Goal: Task Accomplishment & Management: Use online tool/utility

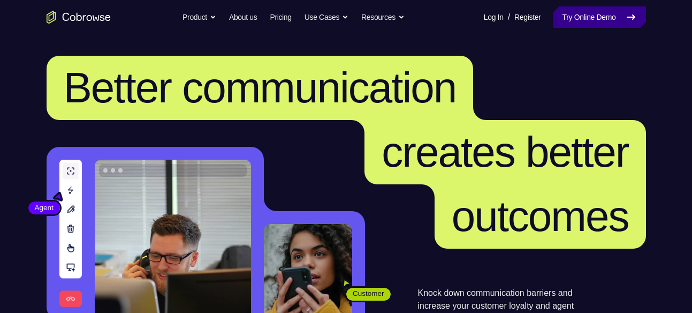
click at [560, 7] on link "Try Online Demo" at bounding box center [599, 16] width 92 height 21
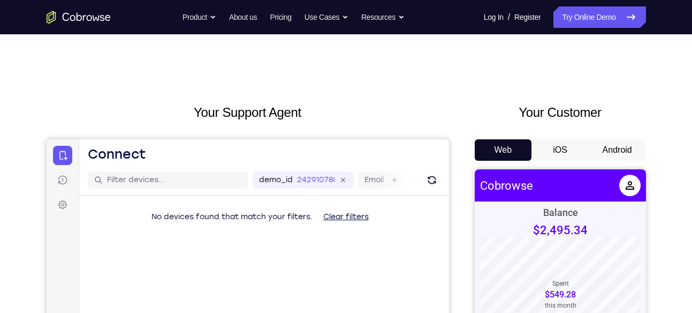
click at [609, 150] on button "Android" at bounding box center [617, 149] width 57 height 21
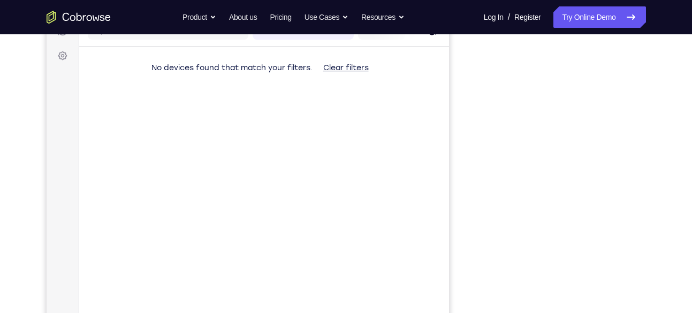
scroll to position [145, 0]
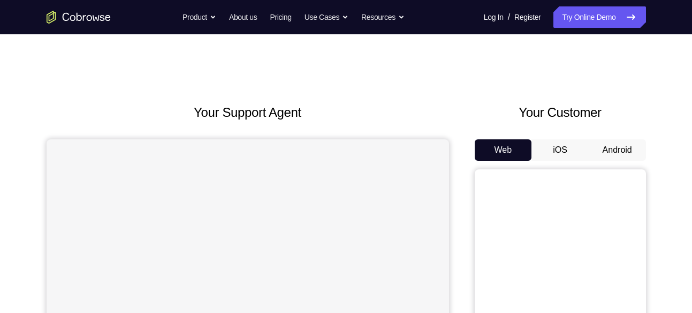
click at [614, 149] on button "Android" at bounding box center [617, 149] width 57 height 21
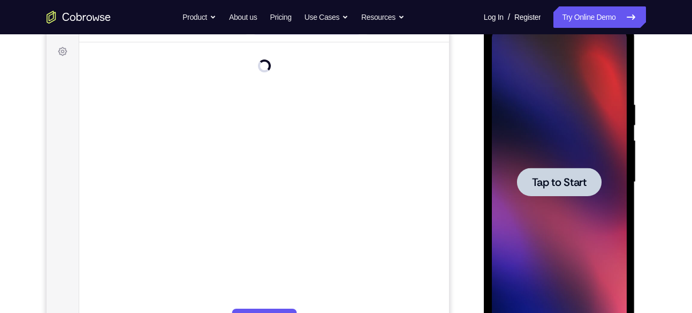
click at [582, 187] on span "Tap to Start" at bounding box center [559, 182] width 55 height 11
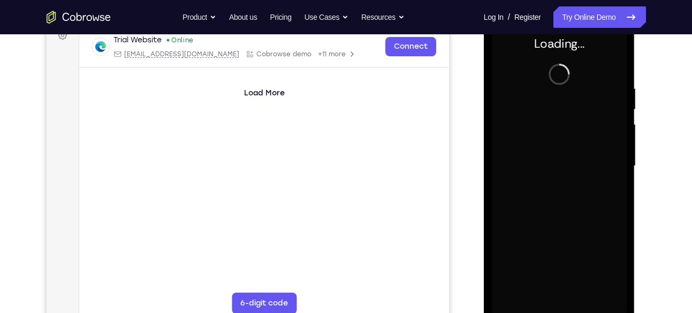
scroll to position [170, 0]
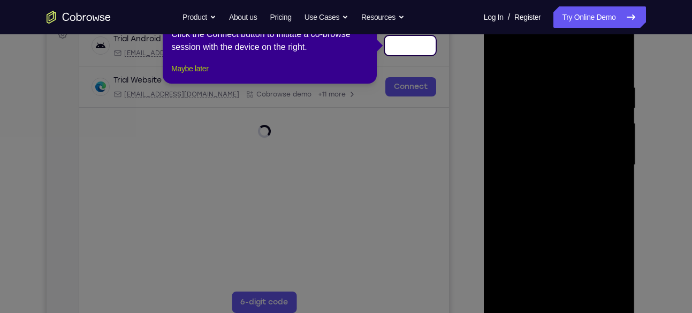
click at [206, 75] on button "Maybe later" at bounding box center [189, 68] width 37 height 13
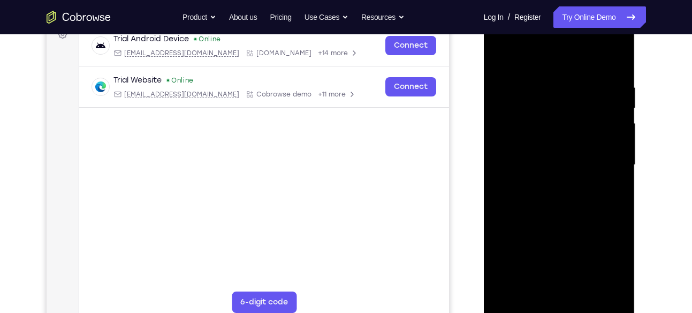
click at [556, 305] on div at bounding box center [559, 165] width 135 height 300
click at [605, 263] on div at bounding box center [559, 165] width 135 height 300
click at [558, 67] on div at bounding box center [559, 165] width 135 height 300
click at [602, 158] on div at bounding box center [559, 165] width 135 height 300
click at [546, 185] on div at bounding box center [559, 165] width 135 height 300
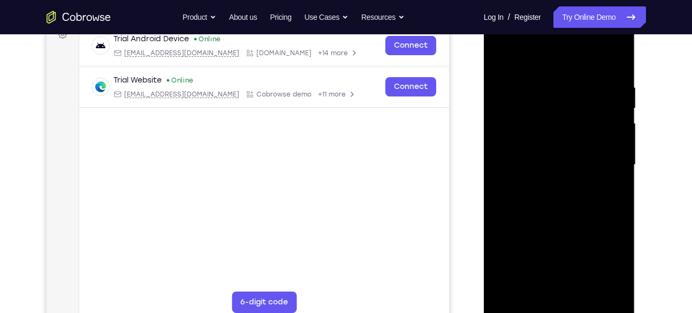
click at [556, 150] on div at bounding box center [559, 165] width 135 height 300
click at [555, 150] on div at bounding box center [559, 165] width 135 height 300
click at [550, 166] on div at bounding box center [559, 165] width 135 height 300
click at [548, 197] on div at bounding box center [559, 165] width 135 height 300
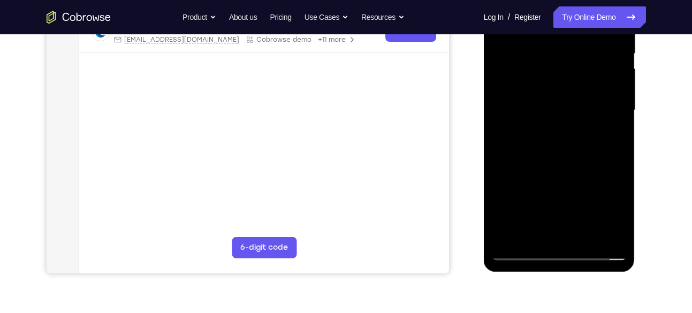
scroll to position [207, 0]
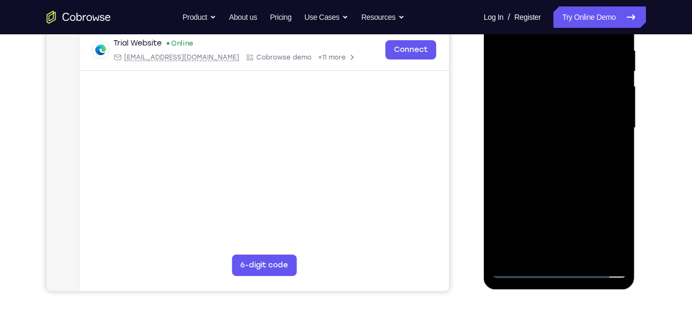
click at [564, 150] on div at bounding box center [559, 128] width 135 height 300
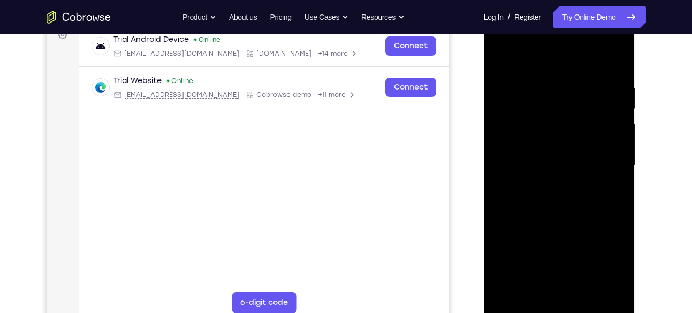
scroll to position [168, 0]
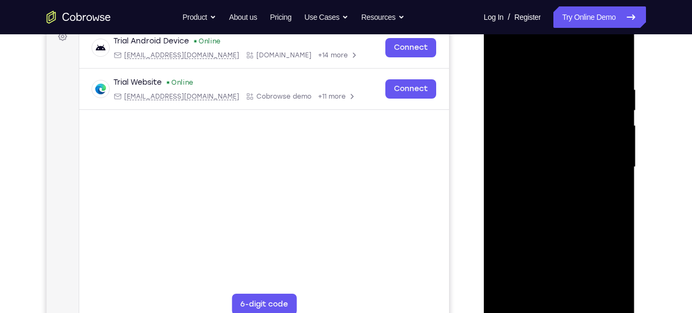
click at [559, 226] on div at bounding box center [559, 167] width 135 height 300
click at [589, 294] on div at bounding box center [559, 167] width 135 height 300
click at [569, 223] on div at bounding box center [559, 167] width 135 height 300
click at [570, 227] on div at bounding box center [559, 167] width 135 height 300
click at [564, 224] on div at bounding box center [559, 167] width 135 height 300
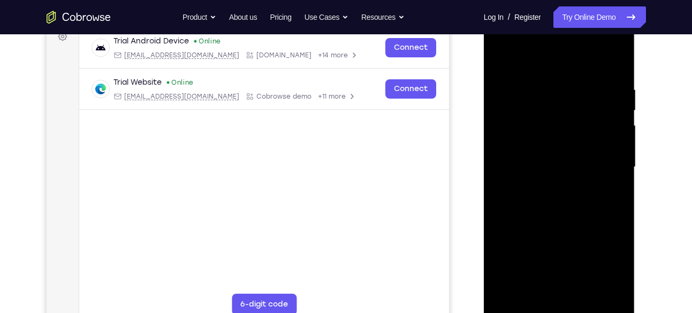
click at [525, 309] on div at bounding box center [559, 167] width 135 height 300
click at [614, 294] on div at bounding box center [559, 167] width 135 height 300
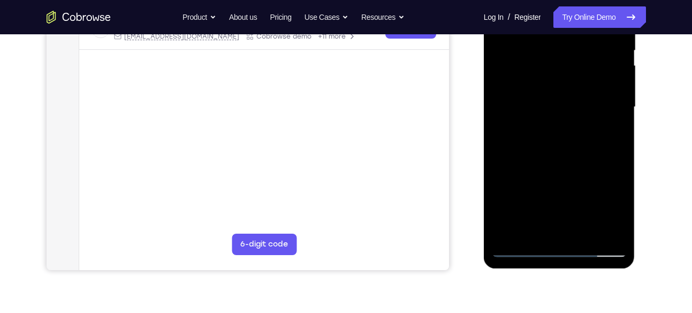
scroll to position [229, 0]
drag, startPoint x: 556, startPoint y: 191, endPoint x: 559, endPoint y: 137, distance: 53.6
click at [559, 137] on div at bounding box center [559, 107] width 135 height 300
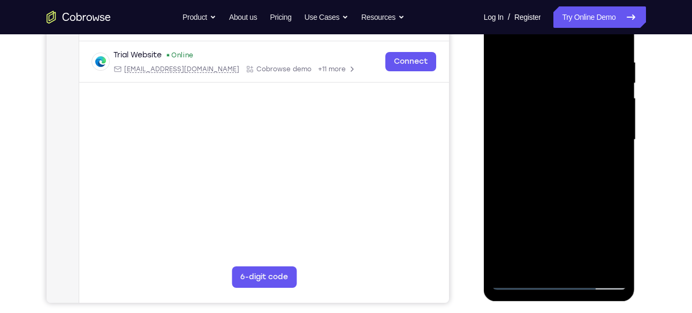
scroll to position [194, 0]
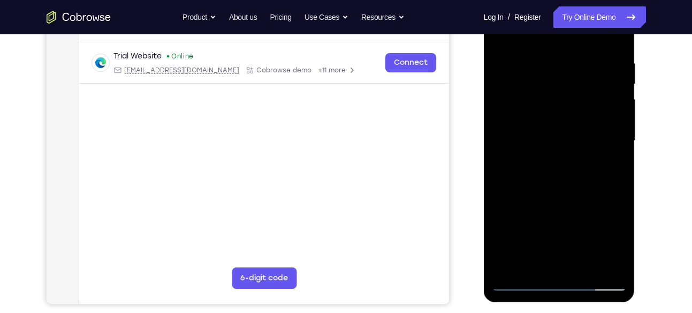
click at [560, 160] on div at bounding box center [559, 141] width 135 height 300
click at [621, 98] on div at bounding box center [559, 141] width 135 height 300
click at [521, 283] on div at bounding box center [559, 141] width 135 height 300
click at [515, 266] on div at bounding box center [559, 141] width 135 height 300
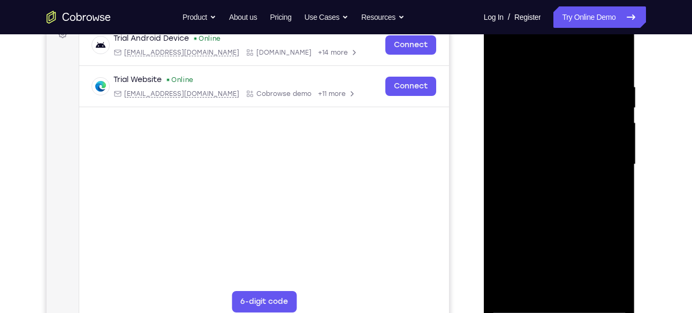
scroll to position [170, 0]
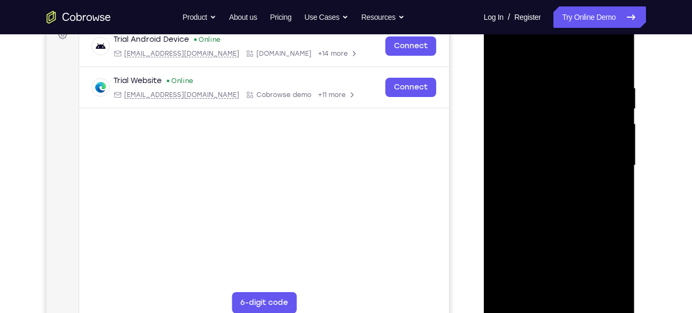
click at [537, 292] on div at bounding box center [559, 166] width 135 height 300
click at [559, 58] on div at bounding box center [559, 166] width 135 height 300
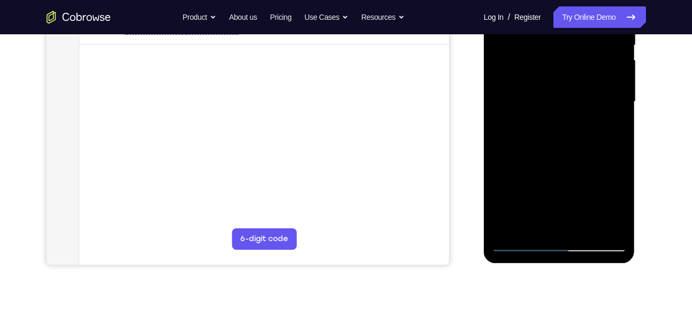
scroll to position [244, 0]
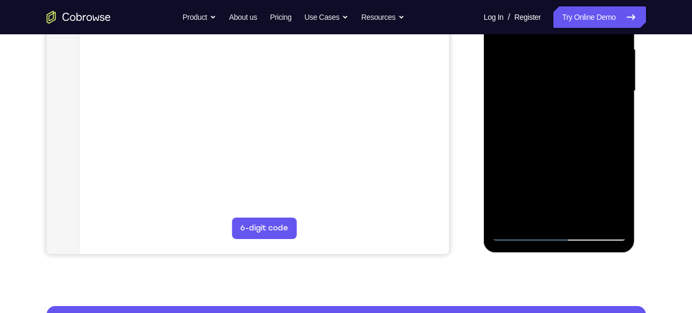
click at [523, 236] on div at bounding box center [559, 91] width 135 height 300
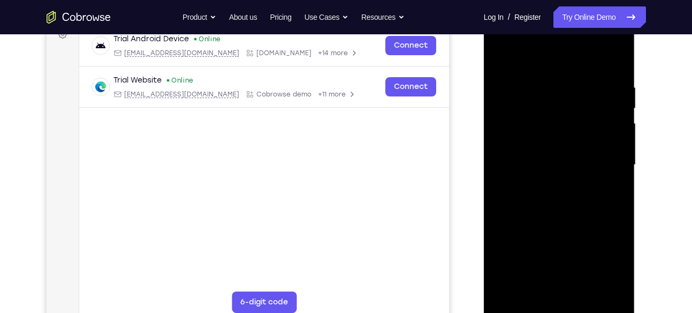
scroll to position [169, 0]
click at [524, 310] on div at bounding box center [559, 166] width 135 height 300
drag, startPoint x: 598, startPoint y: 75, endPoint x: 507, endPoint y: 84, distance: 90.9
click at [507, 84] on div at bounding box center [559, 166] width 135 height 300
drag, startPoint x: 586, startPoint y: 81, endPoint x: 527, endPoint y: 80, distance: 58.9
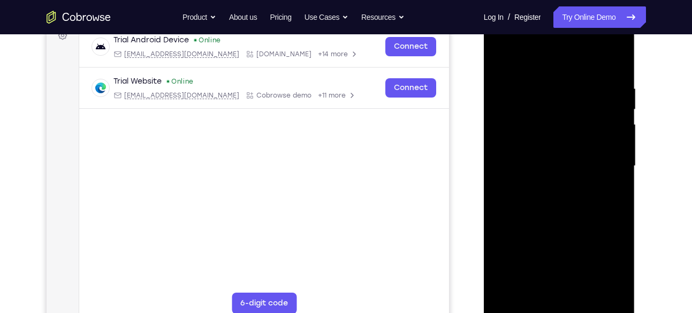
click at [527, 80] on div at bounding box center [559, 166] width 135 height 300
click at [618, 53] on div at bounding box center [559, 166] width 135 height 300
click at [501, 61] on div at bounding box center [559, 166] width 135 height 300
click at [610, 292] on div at bounding box center [559, 166] width 135 height 300
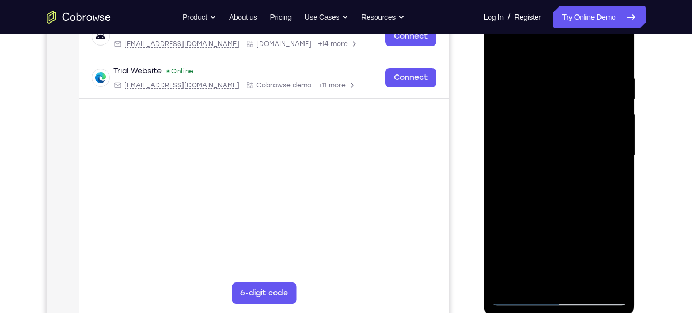
scroll to position [179, 0]
click at [555, 233] on div at bounding box center [559, 156] width 135 height 300
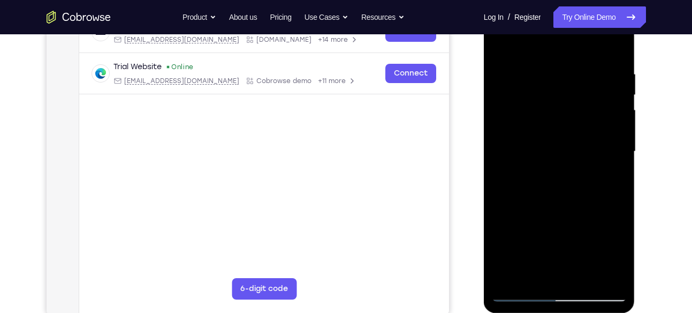
scroll to position [183, 0]
click at [619, 156] on div at bounding box center [559, 152] width 135 height 300
click at [619, 161] on div at bounding box center [559, 152] width 135 height 300
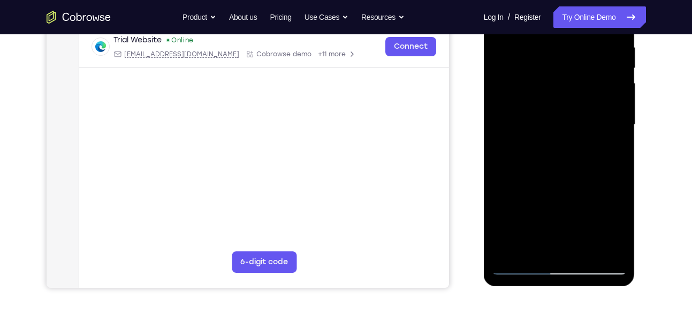
scroll to position [213, 0]
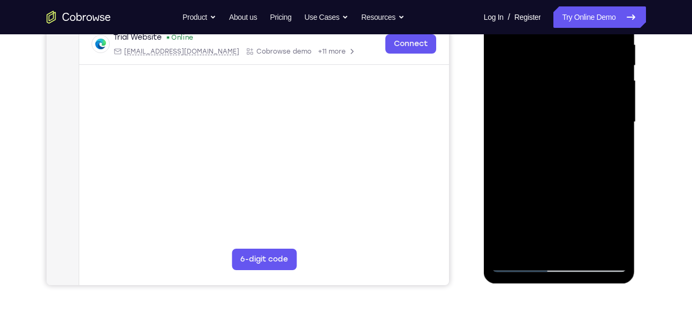
click at [624, 130] on div at bounding box center [559, 122] width 135 height 300
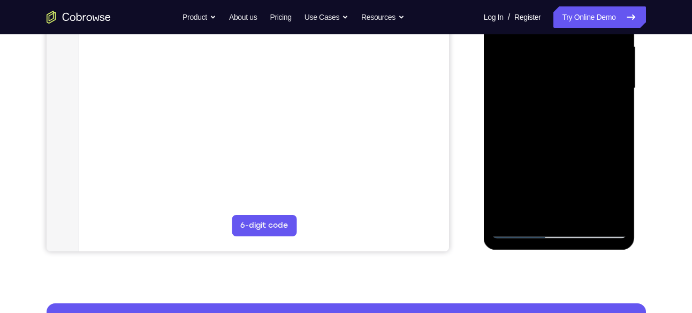
scroll to position [248, 0]
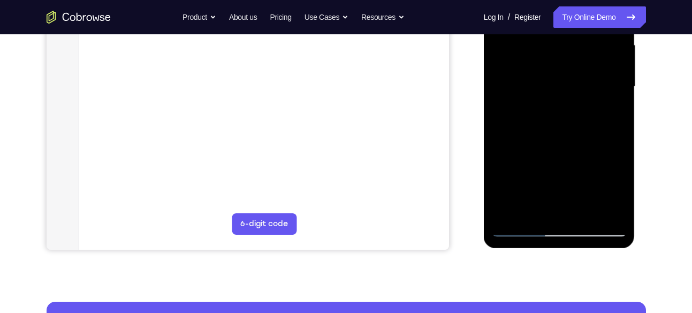
click at [520, 230] on div at bounding box center [559, 87] width 135 height 300
click at [595, 154] on div at bounding box center [559, 87] width 135 height 300
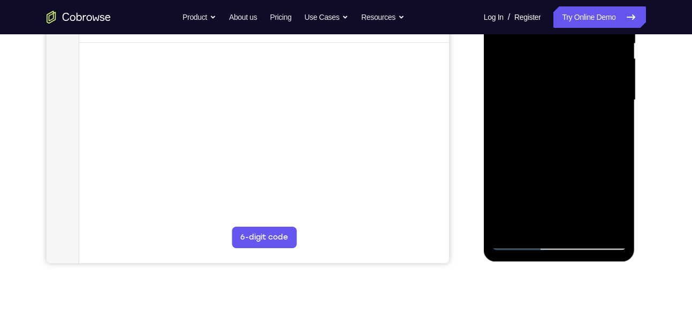
click at [617, 109] on div at bounding box center [559, 100] width 135 height 300
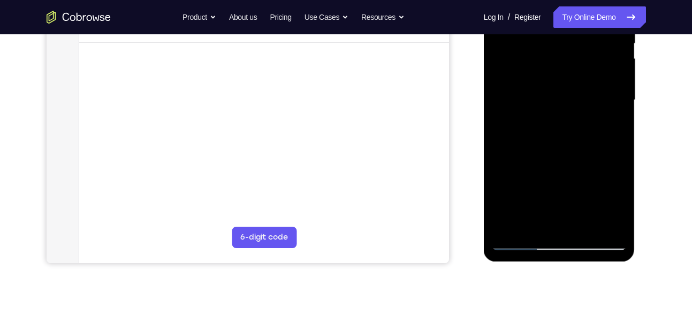
click at [617, 109] on div at bounding box center [559, 100] width 135 height 300
click at [621, 108] on div at bounding box center [559, 100] width 135 height 300
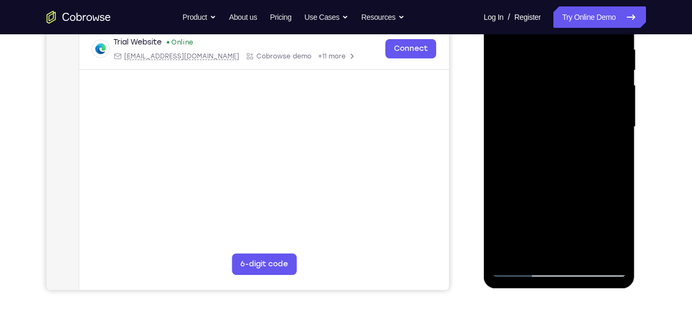
scroll to position [208, 0]
click at [621, 135] on div at bounding box center [559, 128] width 135 height 300
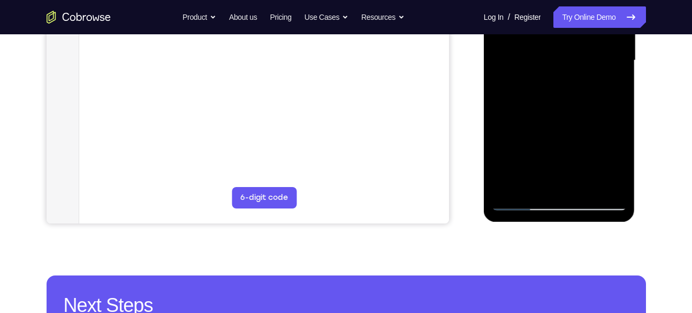
scroll to position [275, 0]
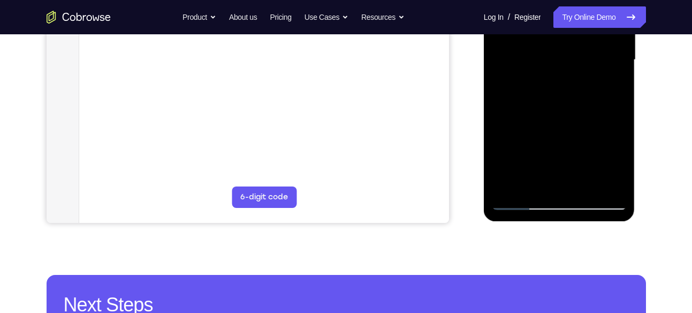
click at [507, 186] on div at bounding box center [559, 60] width 135 height 300
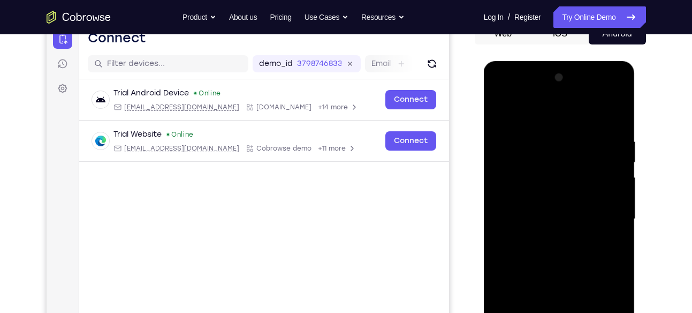
scroll to position [116, 0]
click at [551, 145] on div at bounding box center [559, 220] width 135 height 300
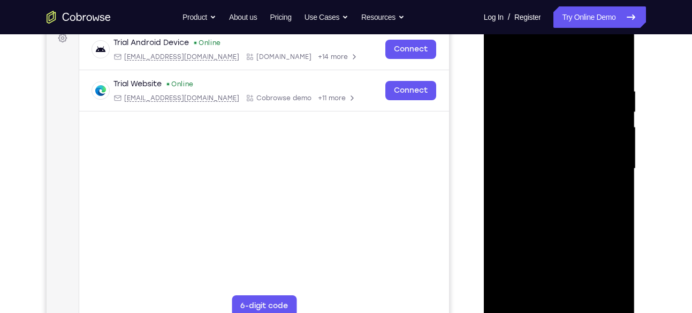
scroll to position [167, 0]
click at [589, 59] on div at bounding box center [559, 168] width 135 height 300
click at [613, 65] on div at bounding box center [559, 168] width 135 height 300
drag, startPoint x: 589, startPoint y: 84, endPoint x: 538, endPoint y: 82, distance: 50.9
click at [538, 82] on div at bounding box center [559, 168] width 135 height 300
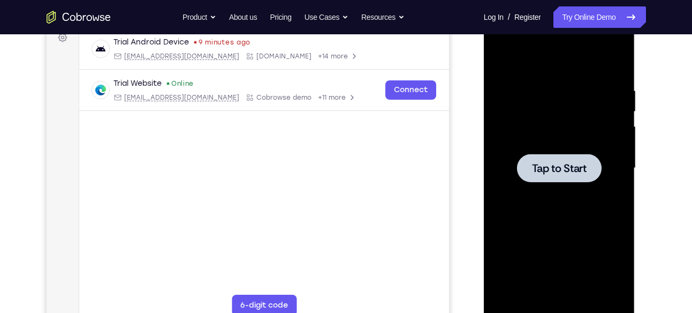
click at [551, 180] on div at bounding box center [559, 168] width 85 height 28
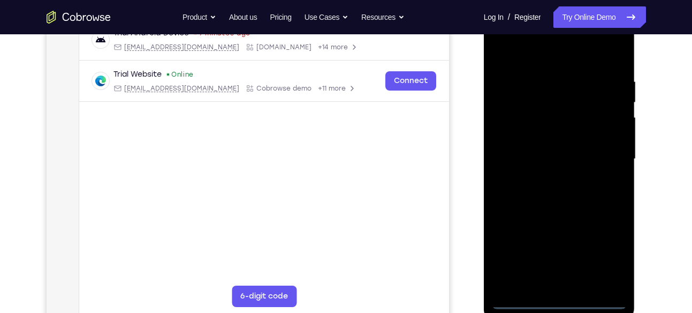
scroll to position [177, 0]
click at [560, 296] on div at bounding box center [559, 158] width 135 height 300
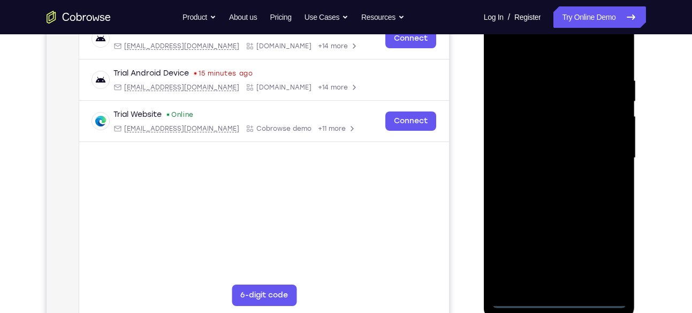
click at [616, 255] on div at bounding box center [559, 158] width 135 height 300
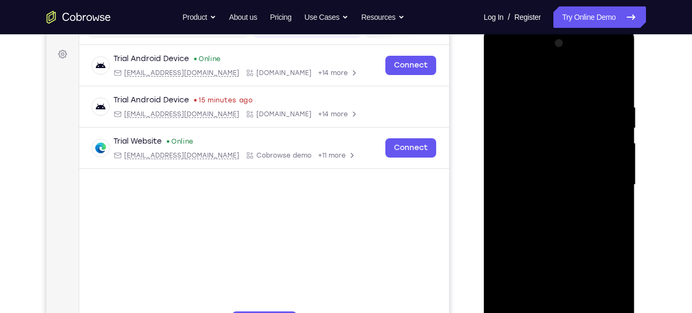
scroll to position [151, 0]
click at [563, 84] on div at bounding box center [559, 184] width 135 height 300
click at [601, 183] on div at bounding box center [559, 184] width 135 height 300
click at [549, 204] on div at bounding box center [559, 184] width 135 height 300
click at [556, 166] on div at bounding box center [559, 184] width 135 height 300
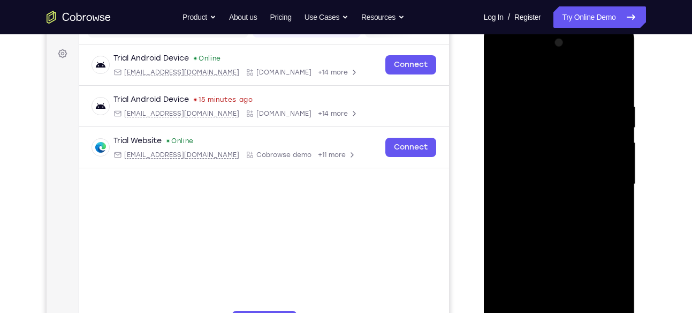
click at [552, 167] on div at bounding box center [559, 184] width 135 height 300
click at [560, 184] on div at bounding box center [559, 184] width 135 height 300
click at [558, 217] on div at bounding box center [559, 184] width 135 height 300
click at [566, 219] on div at bounding box center [559, 184] width 135 height 300
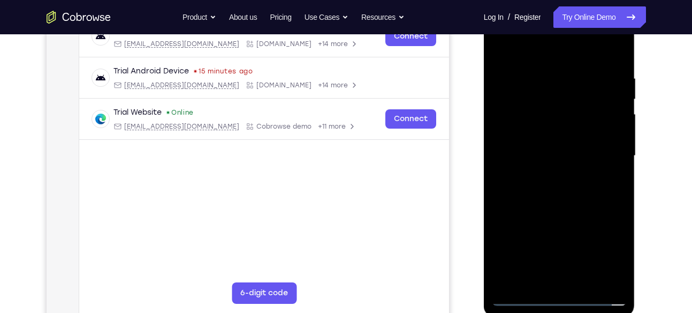
scroll to position [180, 0]
click at [548, 178] on div at bounding box center [559, 155] width 135 height 300
click at [548, 186] on div at bounding box center [559, 155] width 135 height 300
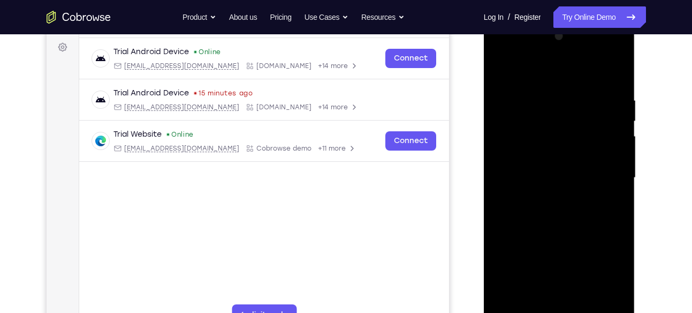
scroll to position [155, 0]
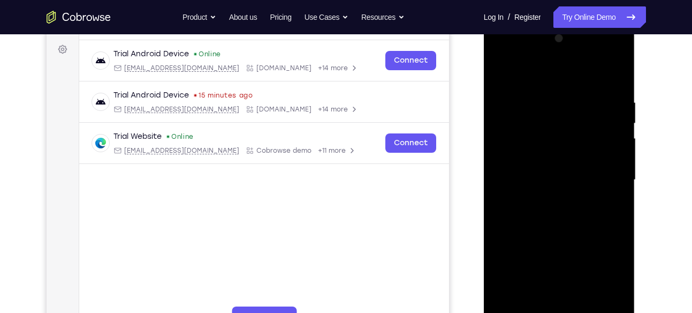
click at [550, 141] on div at bounding box center [559, 180] width 135 height 300
click at [615, 146] on div at bounding box center [559, 180] width 135 height 300
click at [602, 165] on div at bounding box center [559, 180] width 135 height 300
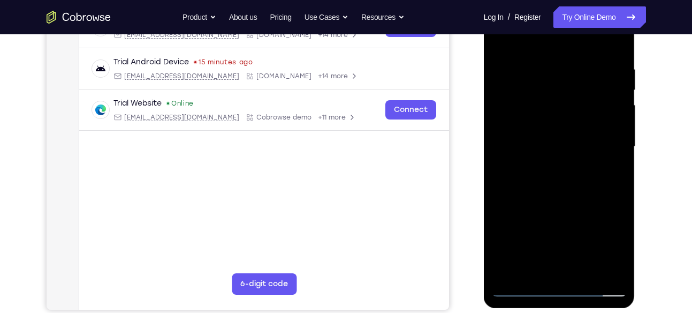
scroll to position [189, 0]
click at [568, 198] on div at bounding box center [559, 146] width 135 height 300
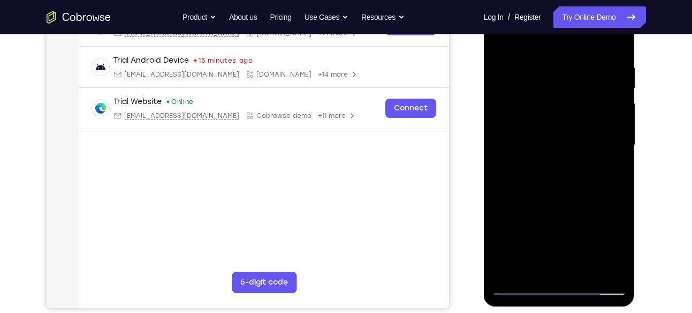
click at [587, 270] on div at bounding box center [559, 145] width 135 height 300
click at [554, 204] on div at bounding box center [559, 145] width 135 height 300
click at [534, 187] on div at bounding box center [559, 145] width 135 height 300
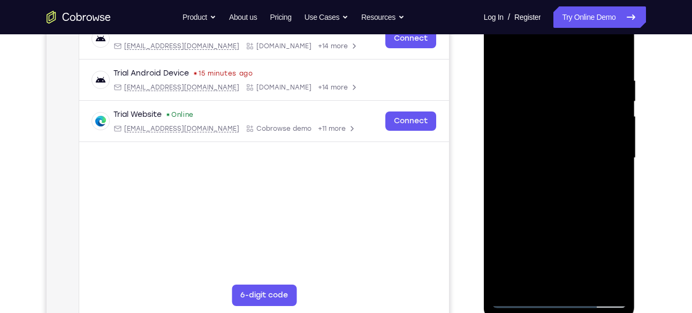
scroll to position [168, 0]
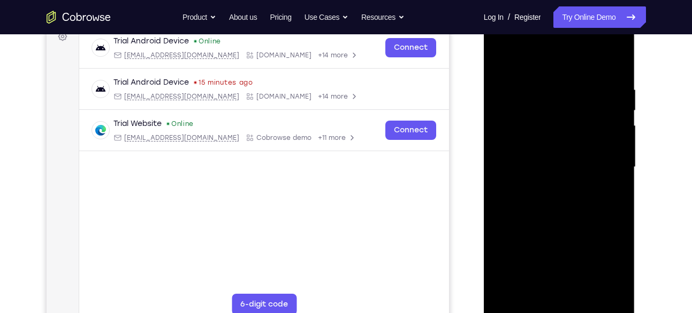
click at [530, 60] on div at bounding box center [559, 167] width 135 height 300
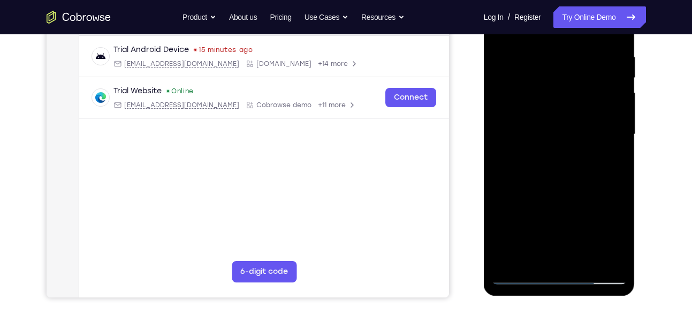
scroll to position [204, 0]
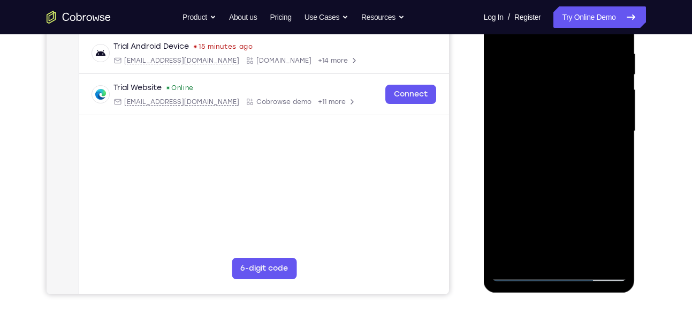
click at [518, 276] on div at bounding box center [559, 131] width 135 height 300
click at [521, 251] on div at bounding box center [559, 131] width 135 height 300
click at [520, 272] on div at bounding box center [559, 131] width 135 height 300
click at [520, 274] on div at bounding box center [559, 131] width 135 height 300
click at [608, 255] on div at bounding box center [559, 131] width 135 height 300
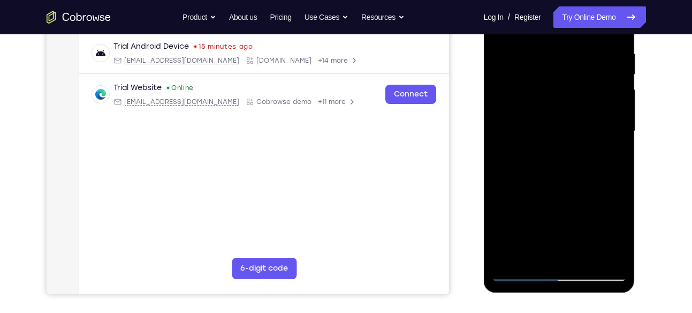
click at [521, 271] on div at bounding box center [559, 131] width 135 height 300
click at [523, 274] on div at bounding box center [559, 131] width 135 height 300
click at [572, 11] on link "Try Online Demo" at bounding box center [599, 16] width 92 height 21
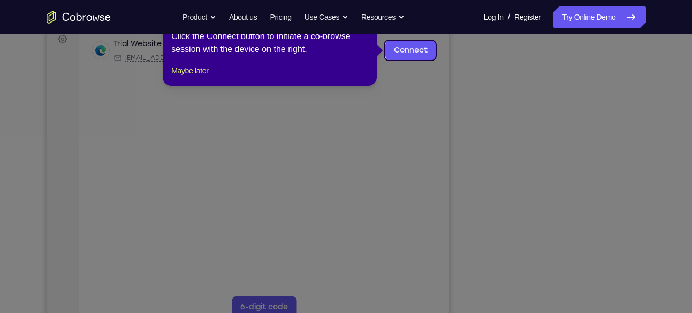
scroll to position [166, 0]
click at [208, 77] on button "Maybe later" at bounding box center [189, 70] width 37 height 13
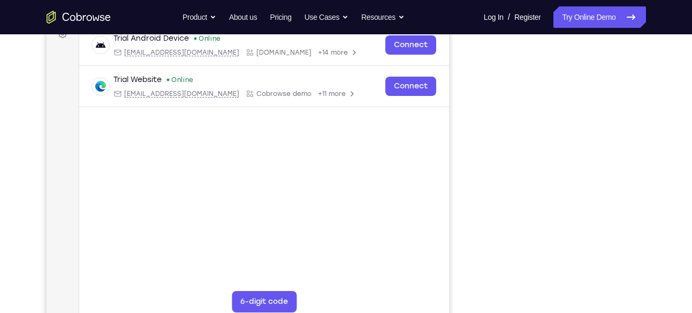
scroll to position [167, 0]
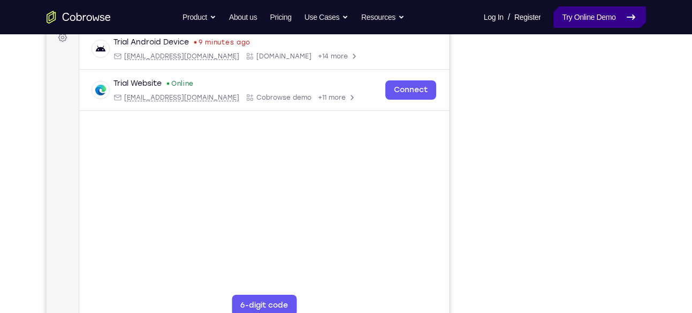
click at [570, 21] on link "Try Online Demo" at bounding box center [599, 16] width 92 height 21
click at [570, 27] on link "Try Online Demo" at bounding box center [599, 16] width 92 height 21
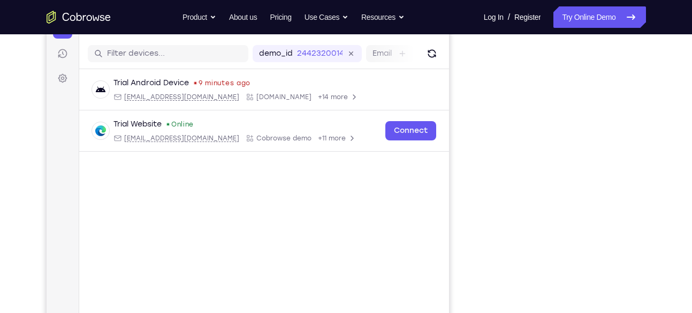
scroll to position [119, 0]
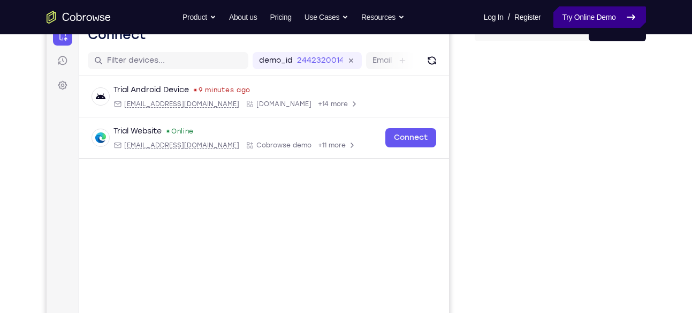
click at [615, 18] on link "Try Online Demo" at bounding box center [599, 16] width 92 height 21
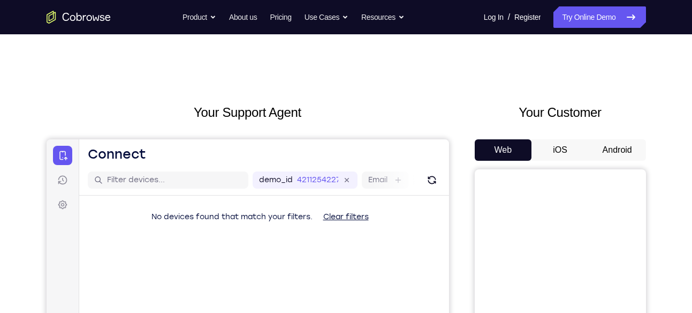
click at [598, 148] on button "Android" at bounding box center [617, 149] width 57 height 21
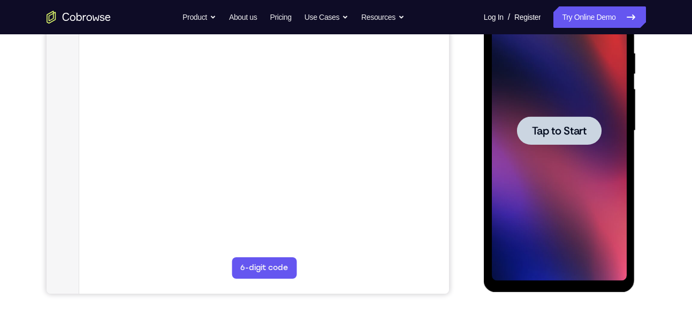
scroll to position [233, 0]
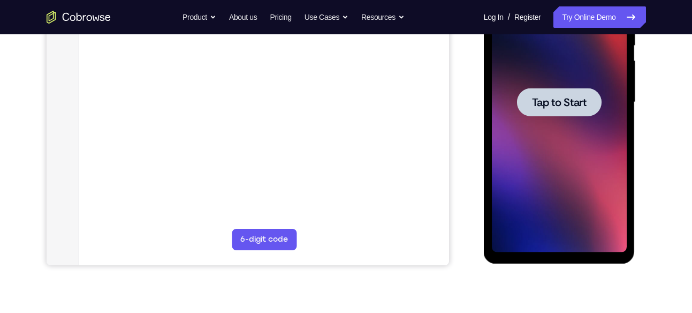
click at [591, 100] on div at bounding box center [559, 102] width 85 height 28
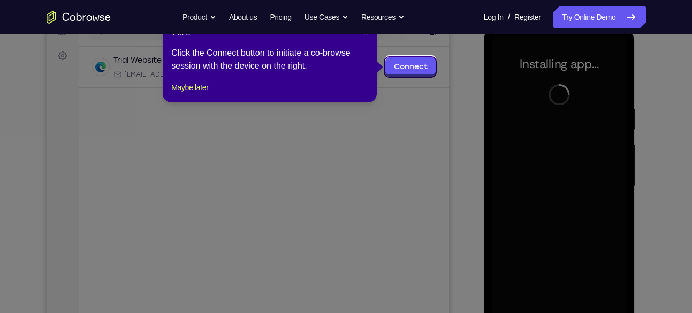
scroll to position [153, 0]
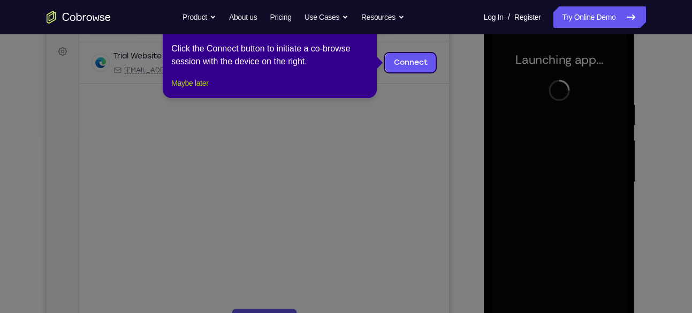
click at [190, 89] on button "Maybe later" at bounding box center [189, 83] width 37 height 13
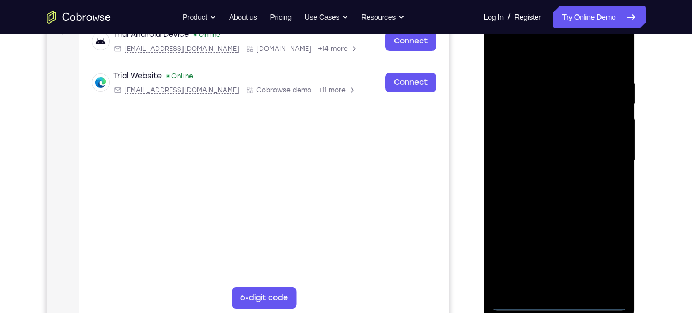
scroll to position [177, 0]
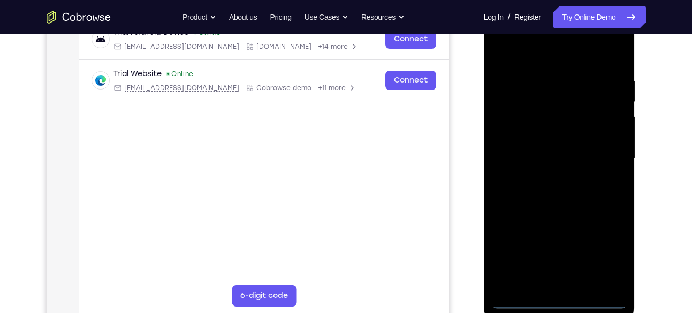
click at [557, 302] on div at bounding box center [559, 159] width 135 height 300
click at [604, 254] on div at bounding box center [559, 159] width 135 height 300
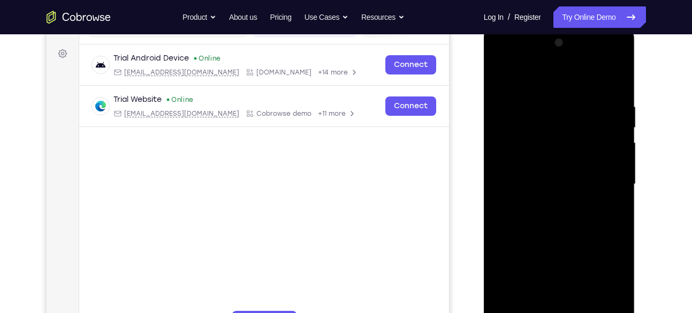
scroll to position [145, 0]
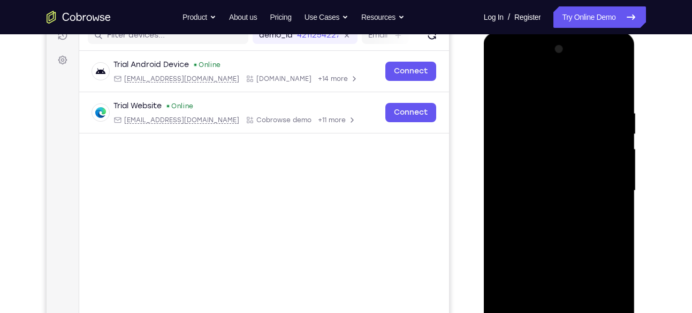
click at [569, 90] on div at bounding box center [559, 191] width 135 height 300
click at [606, 191] on div at bounding box center [559, 191] width 135 height 300
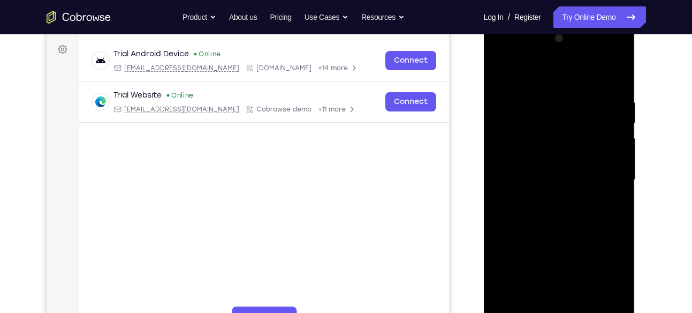
scroll to position [159, 0]
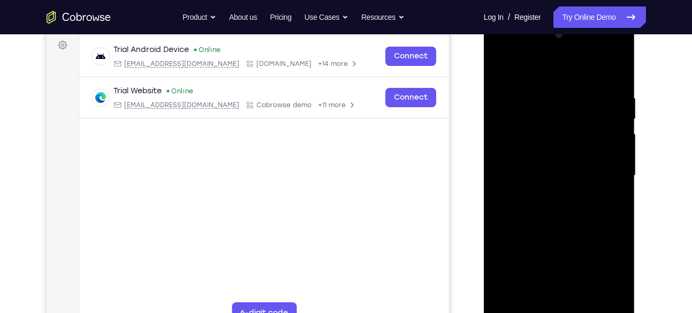
click at [548, 196] on div at bounding box center [559, 176] width 135 height 300
click at [563, 163] on div at bounding box center [559, 176] width 135 height 300
click at [564, 152] on div at bounding box center [559, 176] width 135 height 300
click at [564, 172] on div at bounding box center [559, 176] width 135 height 300
click at [522, 209] on div at bounding box center [559, 176] width 135 height 300
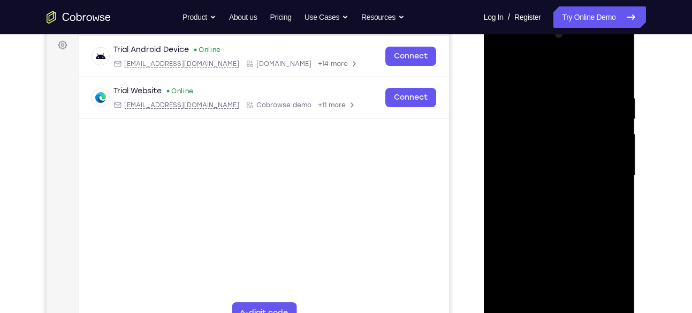
click at [556, 201] on div at bounding box center [559, 176] width 135 height 300
click at [534, 299] on div at bounding box center [559, 176] width 135 height 300
click at [535, 68] on div at bounding box center [559, 176] width 135 height 300
click at [617, 100] on div at bounding box center [559, 176] width 135 height 300
click at [575, 69] on div at bounding box center [559, 176] width 135 height 300
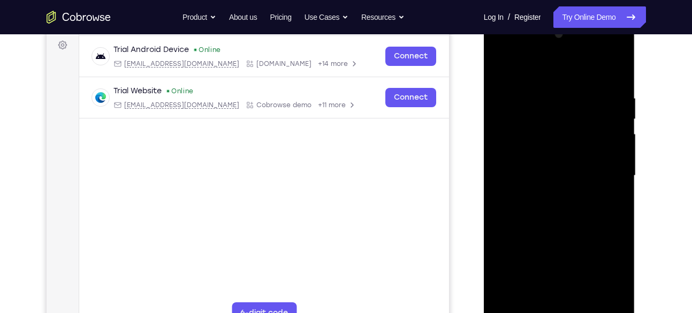
click at [512, 206] on div at bounding box center [559, 176] width 135 height 300
click at [538, 80] on div at bounding box center [559, 176] width 135 height 300
click at [617, 131] on div at bounding box center [559, 176] width 135 height 300
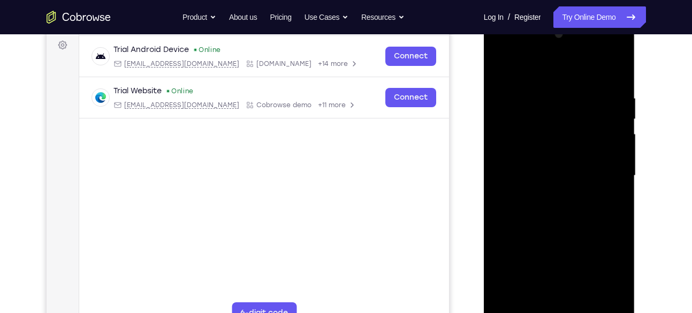
drag, startPoint x: 617, startPoint y: 131, endPoint x: 537, endPoint y: 126, distance: 80.4
click at [537, 126] on div at bounding box center [559, 176] width 135 height 300
click at [618, 115] on div at bounding box center [559, 176] width 135 height 300
drag, startPoint x: 571, startPoint y: 207, endPoint x: 563, endPoint y: 147, distance: 61.0
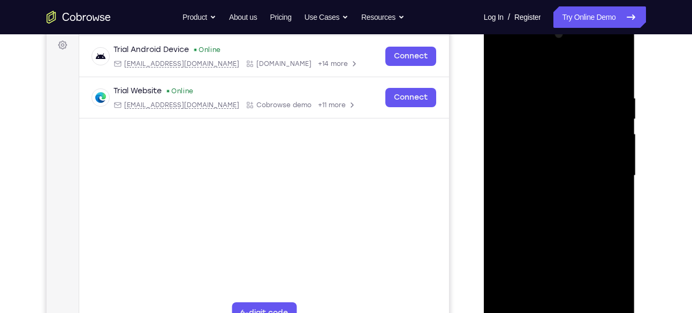
click at [563, 147] on div at bounding box center [559, 176] width 135 height 300
drag, startPoint x: 588, startPoint y: 158, endPoint x: 543, endPoint y: 73, distance: 96.2
click at [543, 73] on div at bounding box center [559, 176] width 135 height 300
click at [619, 181] on div at bounding box center [559, 176] width 135 height 300
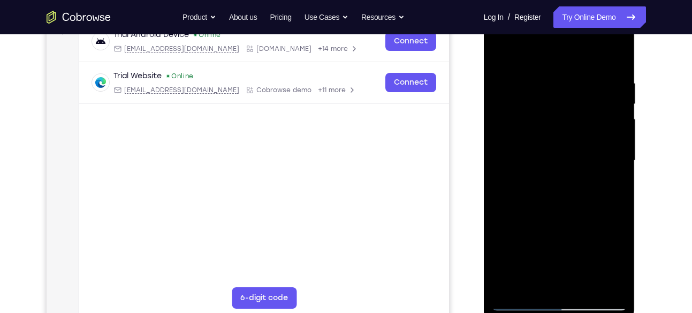
scroll to position [177, 0]
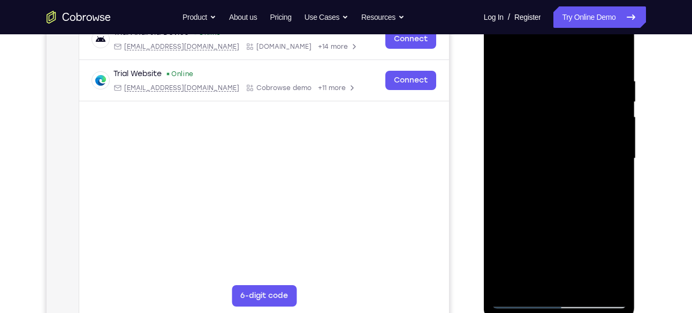
click at [612, 283] on div at bounding box center [559, 159] width 135 height 300
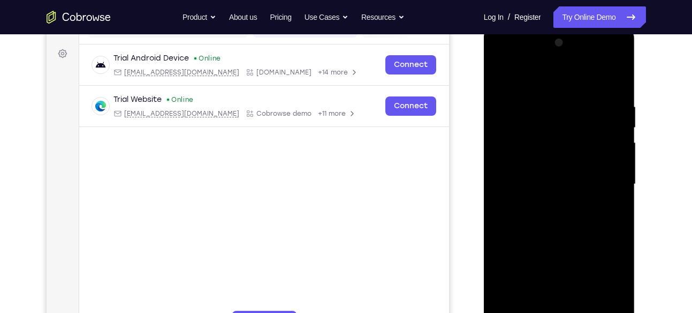
scroll to position [145, 0]
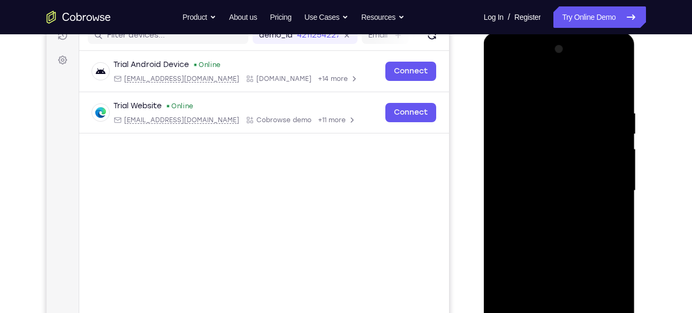
click at [599, 166] on div at bounding box center [559, 191] width 135 height 300
drag, startPoint x: 550, startPoint y: 103, endPoint x: 533, endPoint y: 285, distance: 182.8
click at [533, 285] on div at bounding box center [559, 191] width 135 height 300
click at [543, 101] on div at bounding box center [559, 191] width 135 height 300
click at [534, 107] on div at bounding box center [559, 191] width 135 height 300
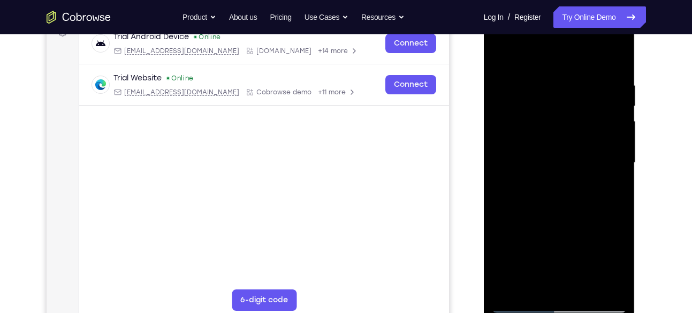
scroll to position [166, 0]
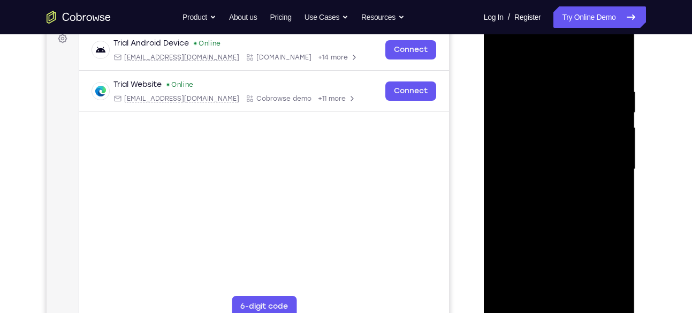
click at [608, 149] on div at bounding box center [559, 169] width 135 height 300
drag, startPoint x: 559, startPoint y: 191, endPoint x: 554, endPoint y: 162, distance: 29.3
click at [554, 162] on div at bounding box center [559, 169] width 135 height 300
drag, startPoint x: 560, startPoint y: 186, endPoint x: 546, endPoint y: 126, distance: 61.4
click at [546, 126] on div at bounding box center [559, 169] width 135 height 300
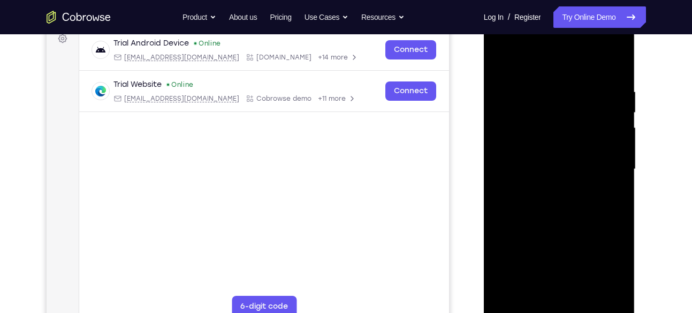
drag, startPoint x: 546, startPoint y: 202, endPoint x: 535, endPoint y: 108, distance: 95.4
click at [535, 108] on div at bounding box center [559, 169] width 135 height 300
drag, startPoint x: 558, startPoint y: 200, endPoint x: 551, endPoint y: 144, distance: 56.7
click at [551, 144] on div at bounding box center [559, 169] width 135 height 300
drag, startPoint x: 570, startPoint y: 227, endPoint x: 554, endPoint y: 145, distance: 84.5
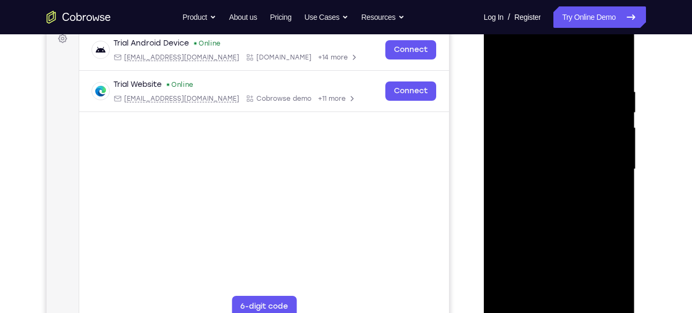
click at [554, 145] on div at bounding box center [559, 169] width 135 height 300
click at [548, 153] on div at bounding box center [559, 169] width 135 height 300
drag, startPoint x: 581, startPoint y: 94, endPoint x: 584, endPoint y: 125, distance: 31.2
click at [584, 125] on div at bounding box center [559, 169] width 135 height 300
click at [504, 60] on div at bounding box center [559, 169] width 135 height 300
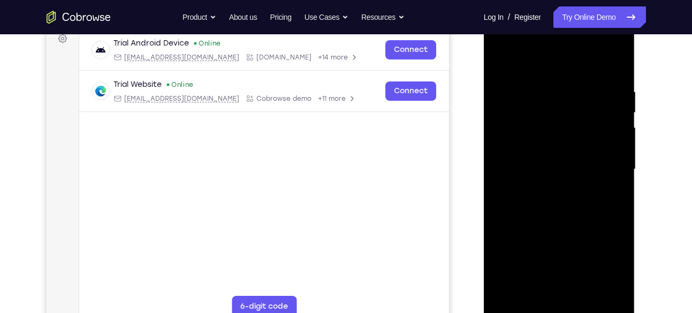
drag, startPoint x: 557, startPoint y: 201, endPoint x: 512, endPoint y: 67, distance: 141.0
click at [512, 67] on div at bounding box center [559, 169] width 135 height 300
drag, startPoint x: 573, startPoint y: 216, endPoint x: 521, endPoint y: 56, distance: 168.7
click at [521, 56] on div at bounding box center [559, 169] width 135 height 300
drag, startPoint x: 566, startPoint y: 219, endPoint x: 543, endPoint y: 150, distance: 72.9
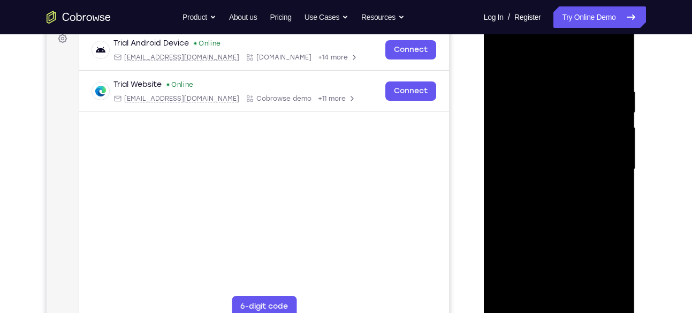
click at [543, 150] on div at bounding box center [559, 169] width 135 height 300
drag, startPoint x: 576, startPoint y: 210, endPoint x: 558, endPoint y: 145, distance: 67.8
click at [558, 145] on div at bounding box center [559, 169] width 135 height 300
drag, startPoint x: 566, startPoint y: 209, endPoint x: 559, endPoint y: 134, distance: 75.3
click at [559, 134] on div at bounding box center [559, 169] width 135 height 300
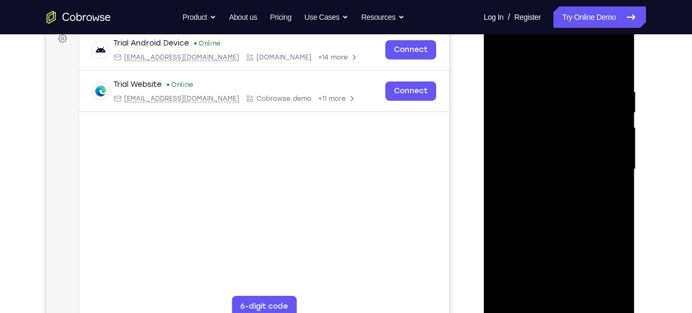
drag, startPoint x: 561, startPoint y: 209, endPoint x: 551, endPoint y: 159, distance: 50.9
click at [551, 159] on div at bounding box center [559, 169] width 135 height 300
drag, startPoint x: 560, startPoint y: 194, endPoint x: 557, endPoint y: 132, distance: 62.2
click at [557, 132] on div at bounding box center [559, 169] width 135 height 300
drag, startPoint x: 574, startPoint y: 216, endPoint x: 561, endPoint y: 150, distance: 67.0
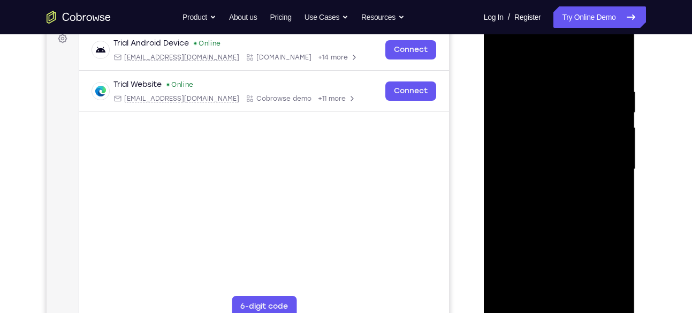
click at [561, 150] on div at bounding box center [559, 169] width 135 height 300
drag, startPoint x: 567, startPoint y: 216, endPoint x: 546, endPoint y: 112, distance: 106.0
click at [546, 112] on div at bounding box center [559, 169] width 135 height 300
drag, startPoint x: 569, startPoint y: 187, endPoint x: 558, endPoint y: 134, distance: 54.1
click at [558, 134] on div at bounding box center [559, 169] width 135 height 300
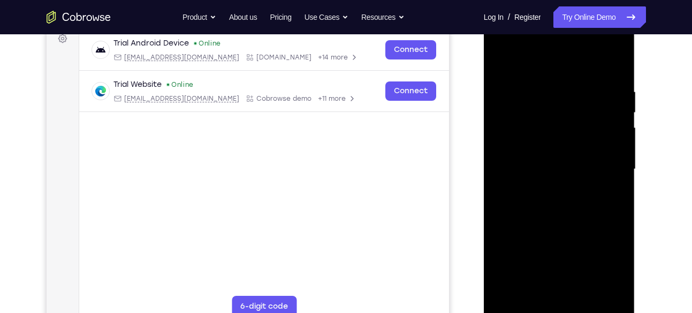
drag, startPoint x: 562, startPoint y: 170, endPoint x: 550, endPoint y: 132, distance: 40.5
click at [550, 132] on div at bounding box center [559, 169] width 135 height 300
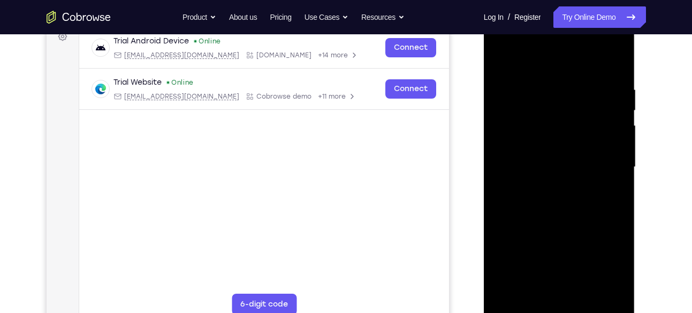
scroll to position [164, 0]
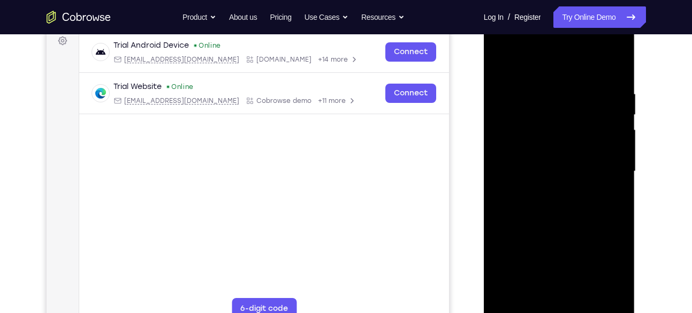
drag, startPoint x: 547, startPoint y: 210, endPoint x: 546, endPoint y: 113, distance: 96.9
click at [546, 113] on div at bounding box center [559, 171] width 135 height 300
drag, startPoint x: 560, startPoint y: 216, endPoint x: 553, endPoint y: 157, distance: 59.3
click at [553, 157] on div at bounding box center [559, 171] width 135 height 300
drag, startPoint x: 565, startPoint y: 235, endPoint x: 554, endPoint y: 157, distance: 78.4
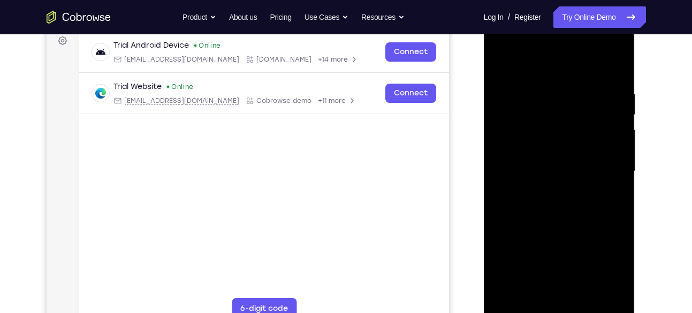
click at [554, 157] on div at bounding box center [559, 171] width 135 height 300
drag, startPoint x: 552, startPoint y: 232, endPoint x: 542, endPoint y: 182, distance: 50.7
click at [542, 182] on div at bounding box center [559, 171] width 135 height 300
drag, startPoint x: 552, startPoint y: 211, endPoint x: 539, endPoint y: 118, distance: 93.9
click at [539, 118] on div at bounding box center [559, 171] width 135 height 300
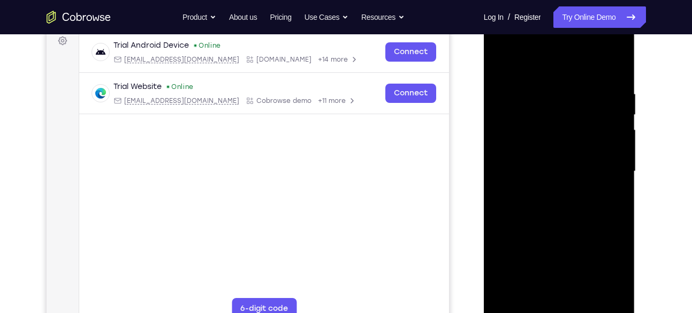
click at [528, 222] on div at bounding box center [559, 171] width 135 height 300
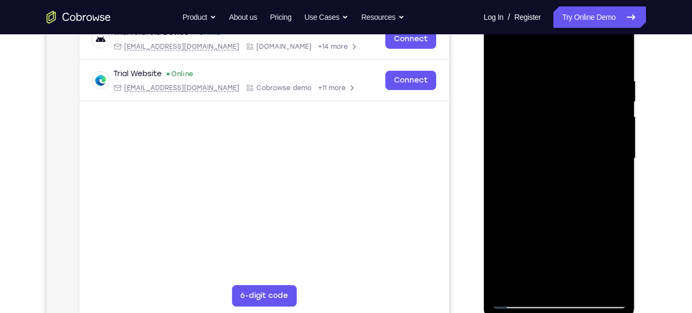
scroll to position [181, 0]
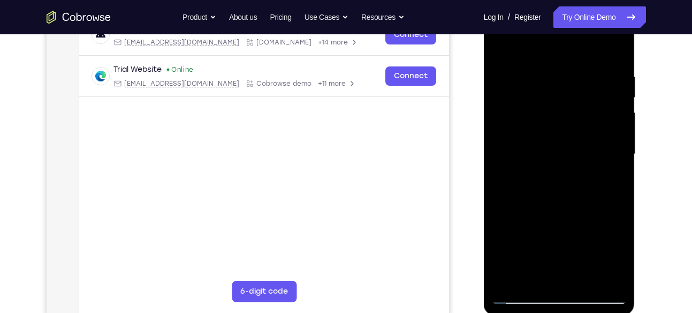
drag, startPoint x: 597, startPoint y: 83, endPoint x: 587, endPoint y: 178, distance: 95.8
click at [587, 178] on div at bounding box center [559, 154] width 135 height 300
click at [502, 46] on div at bounding box center [559, 154] width 135 height 300
drag, startPoint x: 566, startPoint y: 212, endPoint x: 542, endPoint y: 4, distance: 209.6
click at [542, 4] on div at bounding box center [559, 154] width 135 height 300
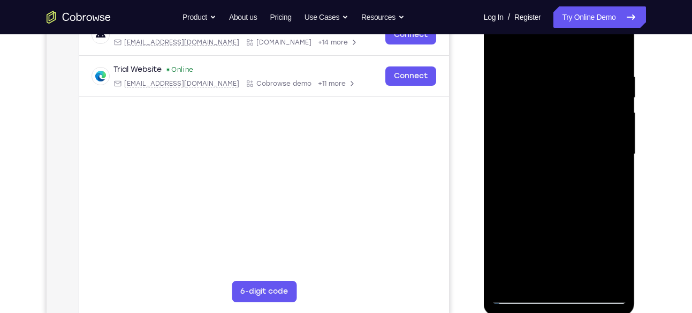
drag, startPoint x: 565, startPoint y: 229, endPoint x: 505, endPoint y: 57, distance: 181.3
click at [505, 57] on div at bounding box center [559, 154] width 135 height 300
drag, startPoint x: 563, startPoint y: 211, endPoint x: 500, endPoint y: 4, distance: 216.4
click at [500, 4] on div at bounding box center [559, 154] width 135 height 300
drag, startPoint x: 567, startPoint y: 235, endPoint x: 501, endPoint y: 21, distance: 224.6
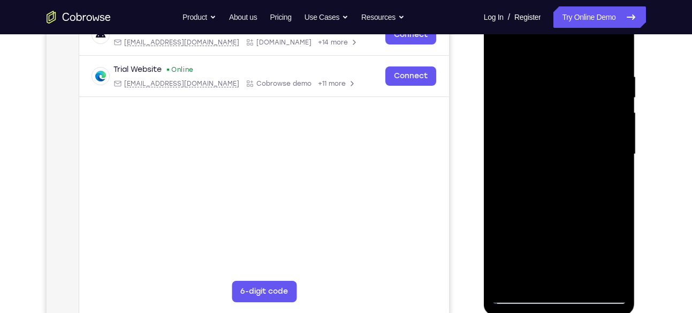
click at [501, 21] on div at bounding box center [559, 154] width 135 height 300
drag, startPoint x: 556, startPoint y: 226, endPoint x: 488, endPoint y: -19, distance: 254.9
click at [488, 0] on html "Online web based iOS Simulators and Android Emulators. Run iPhone, iPad, Mobile…" at bounding box center [560, 156] width 153 height 321
drag, startPoint x: 564, startPoint y: 229, endPoint x: 520, endPoint y: 24, distance: 210.3
click at [520, 24] on div at bounding box center [559, 154] width 135 height 300
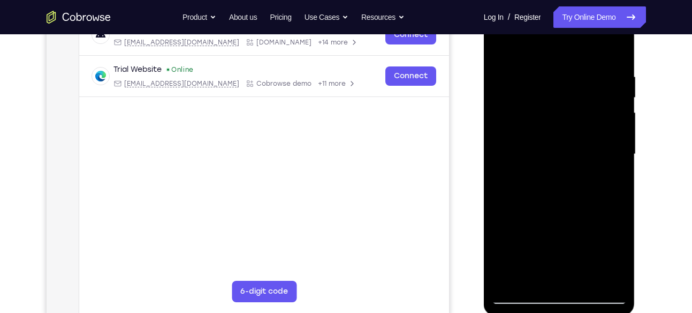
drag, startPoint x: 561, startPoint y: 215, endPoint x: 522, endPoint y: 55, distance: 164.1
click at [522, 55] on div at bounding box center [559, 154] width 135 height 300
drag, startPoint x: 561, startPoint y: 201, endPoint x: 533, endPoint y: 90, distance: 113.7
click at [533, 90] on div at bounding box center [559, 154] width 135 height 300
